Goal: Transaction & Acquisition: Subscribe to service/newsletter

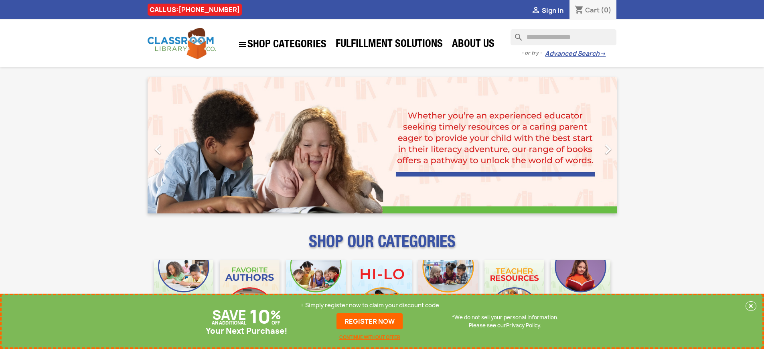
click at [370, 305] on p "+ Simply register now to claim your discount code" at bounding box center [369, 305] width 139 height 8
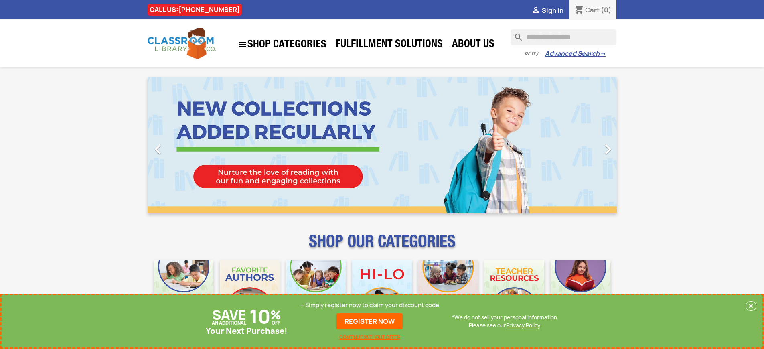
click at [370, 305] on p "+ Simply register now to claim your discount code" at bounding box center [369, 305] width 139 height 8
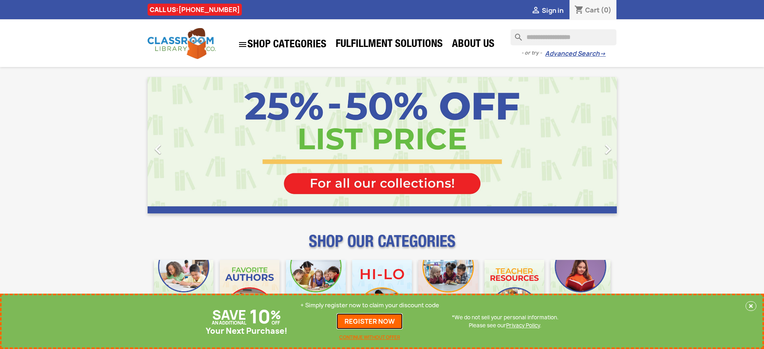
click at [370, 321] on link "REGISTER NOW" at bounding box center [369, 321] width 66 height 16
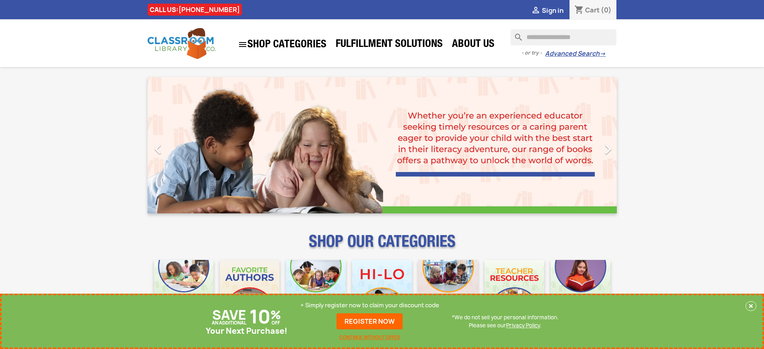
click at [370, 305] on p "+ Simply register now to claim your discount code" at bounding box center [369, 305] width 139 height 8
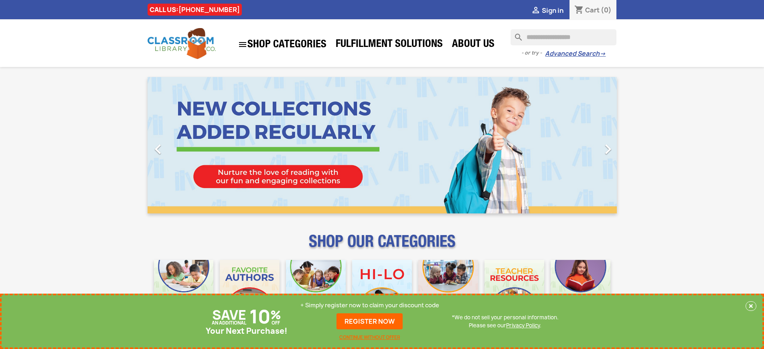
click at [370, 305] on p "+ Simply register now to claim your discount code" at bounding box center [369, 305] width 139 height 8
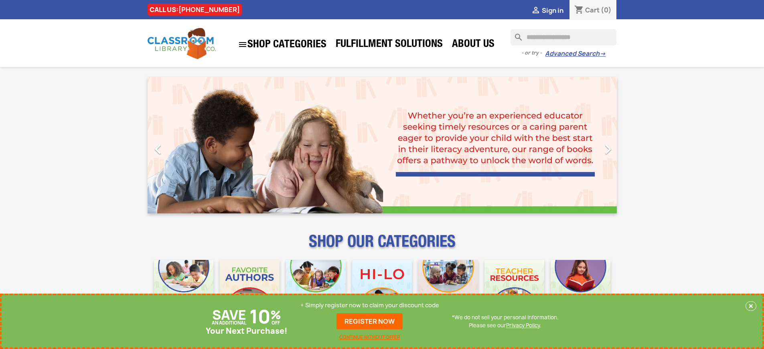
click at [370, 305] on p "+ Simply register now to claim your discount code" at bounding box center [369, 305] width 139 height 8
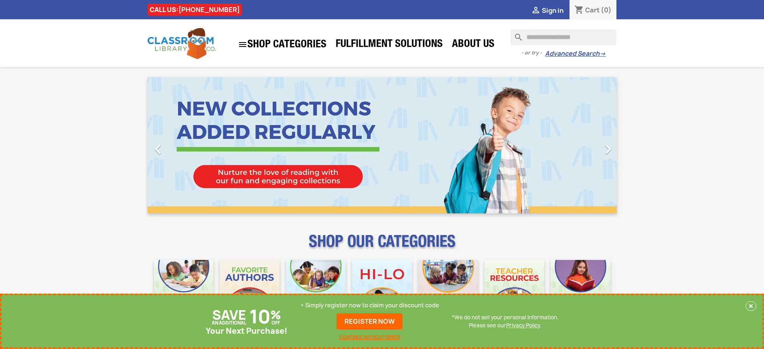
click at [370, 305] on p "+ Simply register now to claim your discount code" at bounding box center [369, 305] width 139 height 8
click at [370, 321] on link "REGISTER NOW" at bounding box center [369, 321] width 66 height 16
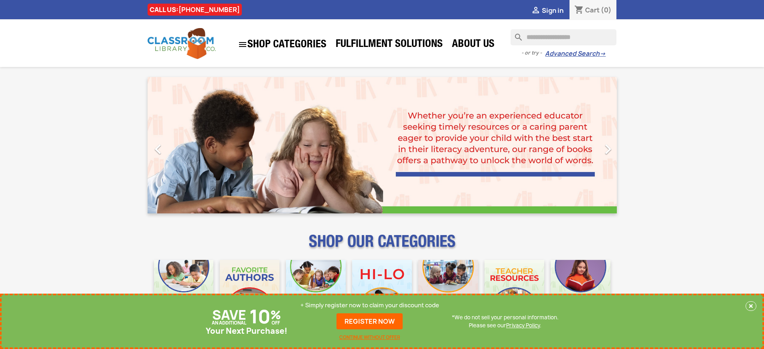
click at [370, 305] on p "+ Simply register now to claim your discount code" at bounding box center [369, 305] width 139 height 8
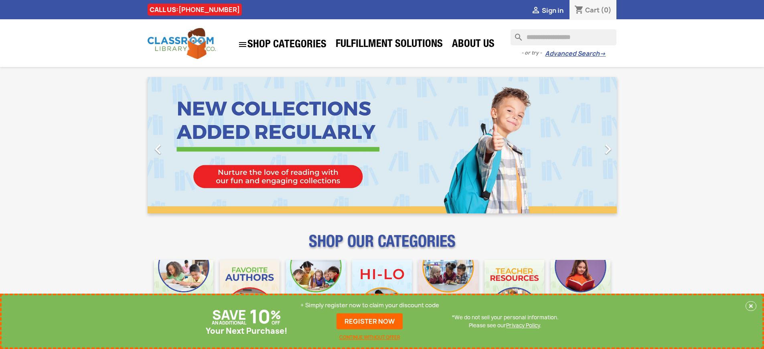
click at [370, 305] on p "+ Simply register now to claim your discount code" at bounding box center [369, 305] width 139 height 8
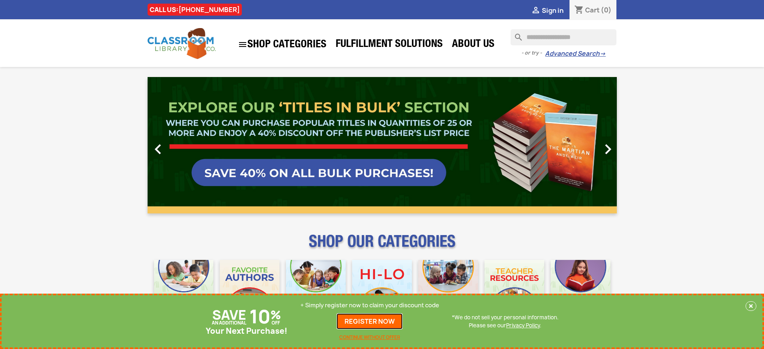
click at [370, 321] on link "REGISTER NOW" at bounding box center [369, 321] width 66 height 16
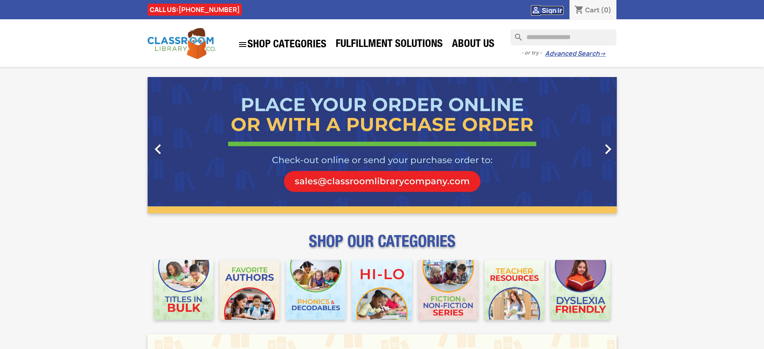
click at [552, 10] on span "Sign in" at bounding box center [553, 10] width 22 height 9
